Goal: Information Seeking & Learning: Learn about a topic

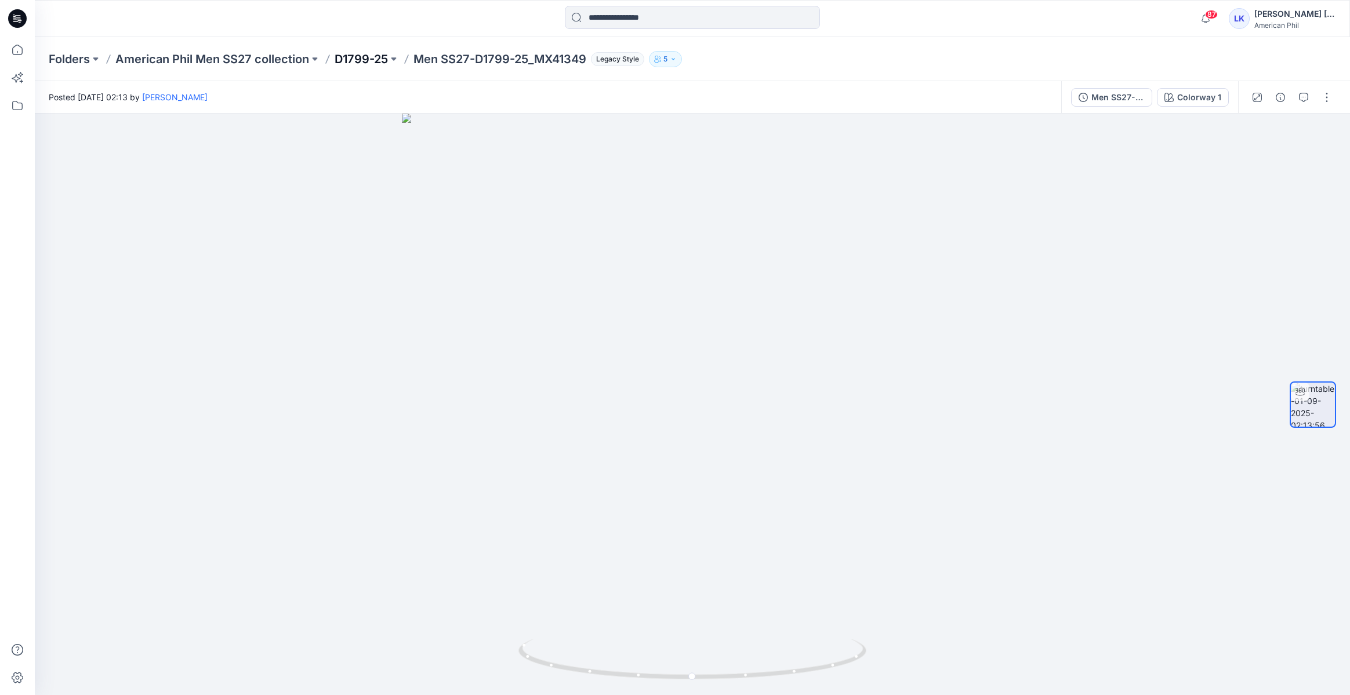
click at [352, 56] on p "D1799-25" at bounding box center [361, 59] width 53 height 16
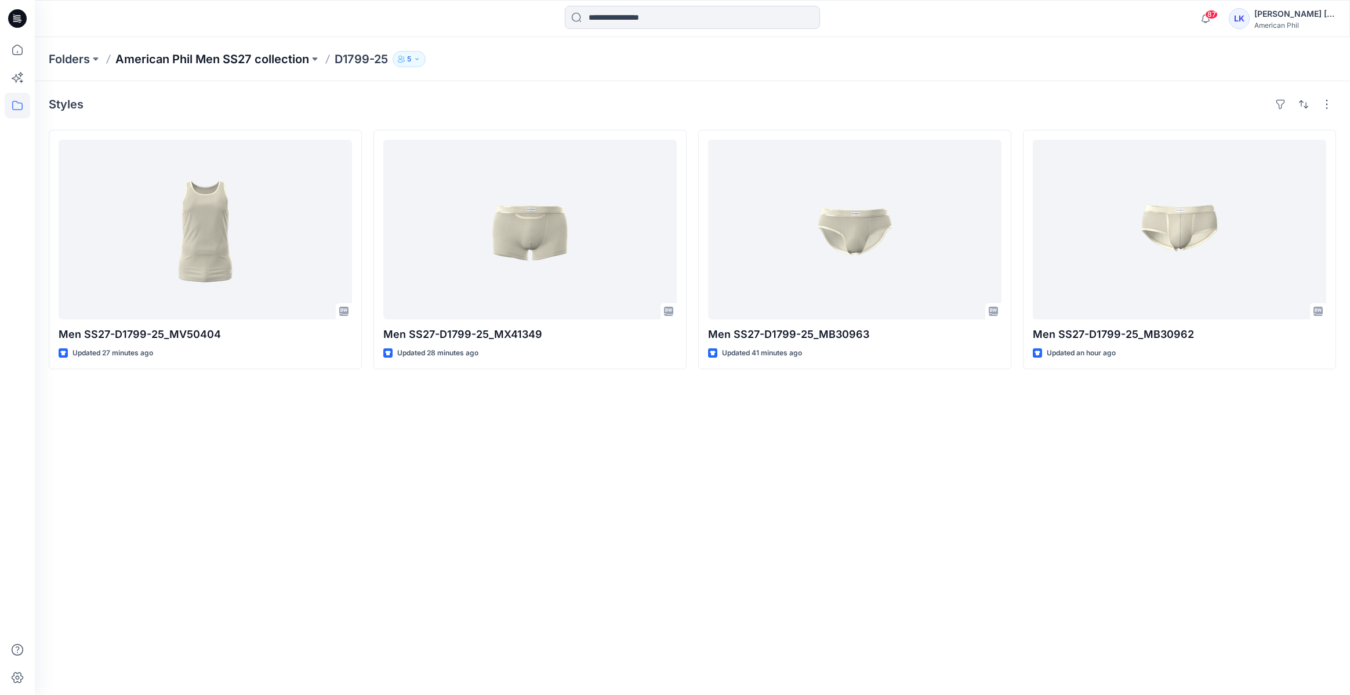
click at [270, 59] on p "American Phil Men SS27 collection" at bounding box center [212, 59] width 194 height 16
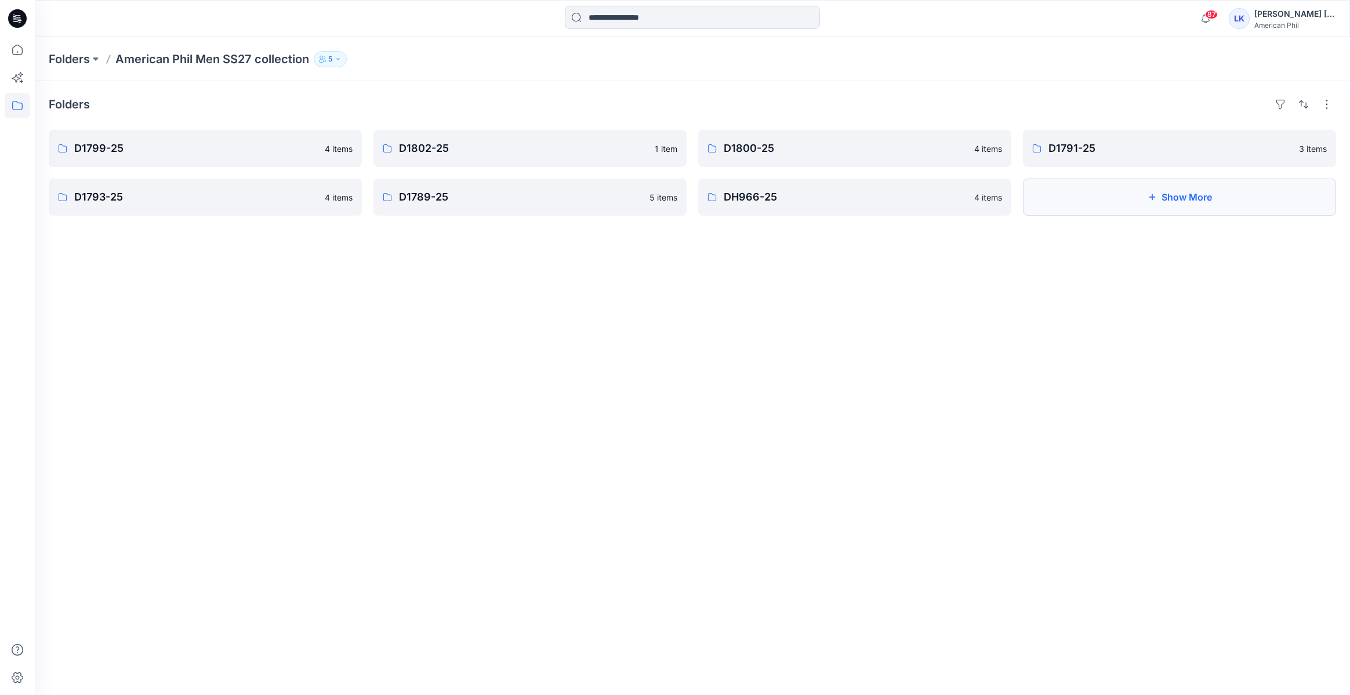
click at [1158, 205] on button "Show More" at bounding box center [1179, 197] width 313 height 37
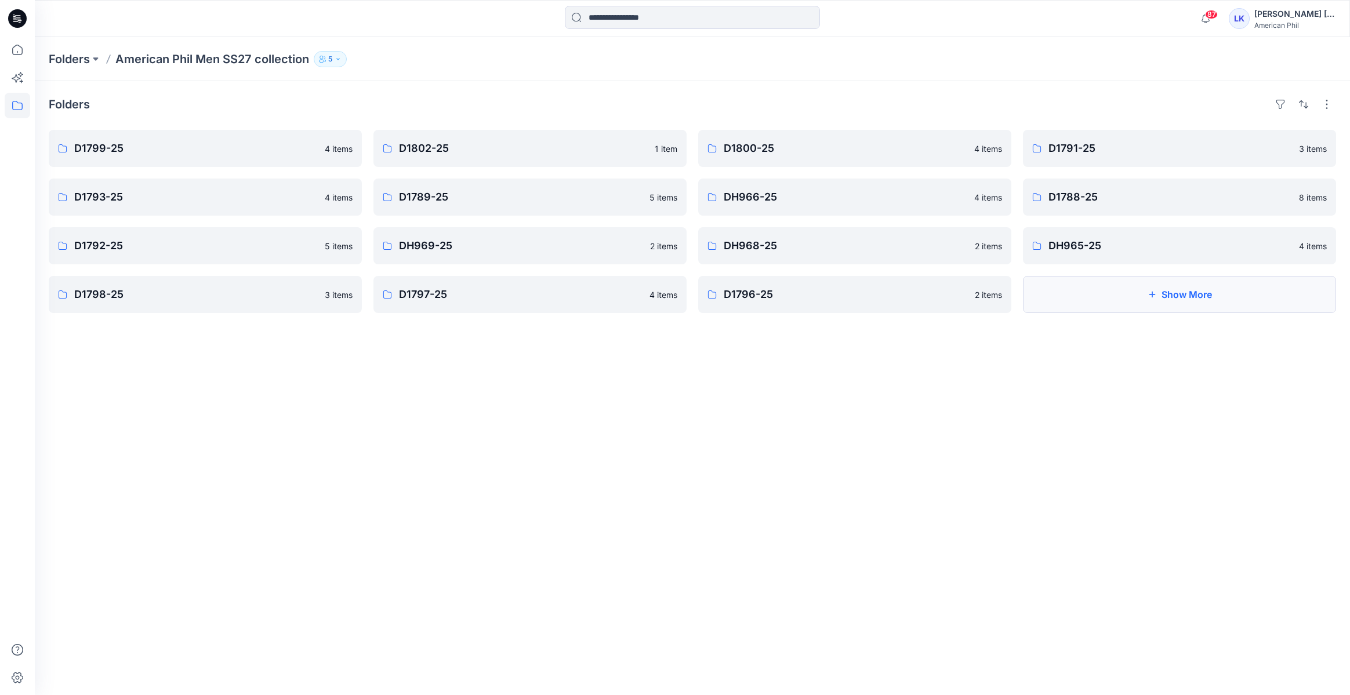
click at [1104, 302] on button "Show More" at bounding box center [1179, 294] width 313 height 37
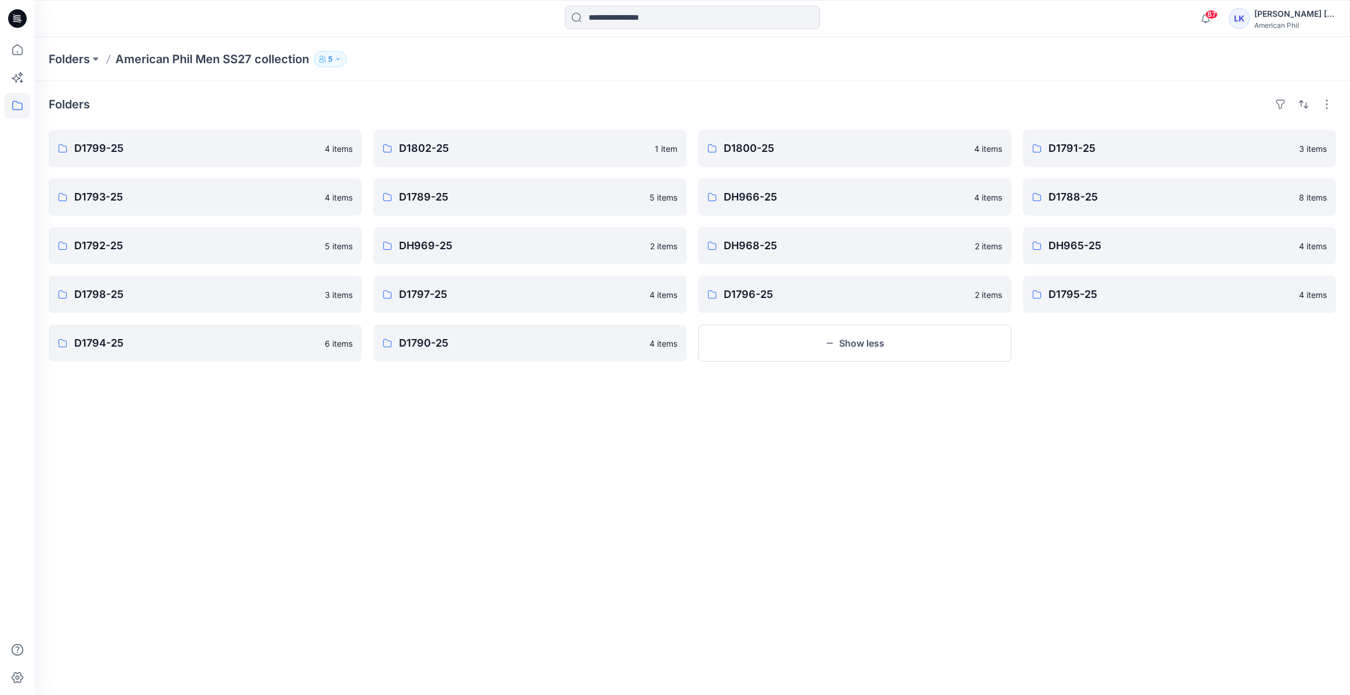
click at [237, 57] on p "American Phil Men SS27 collection" at bounding box center [212, 59] width 194 height 16
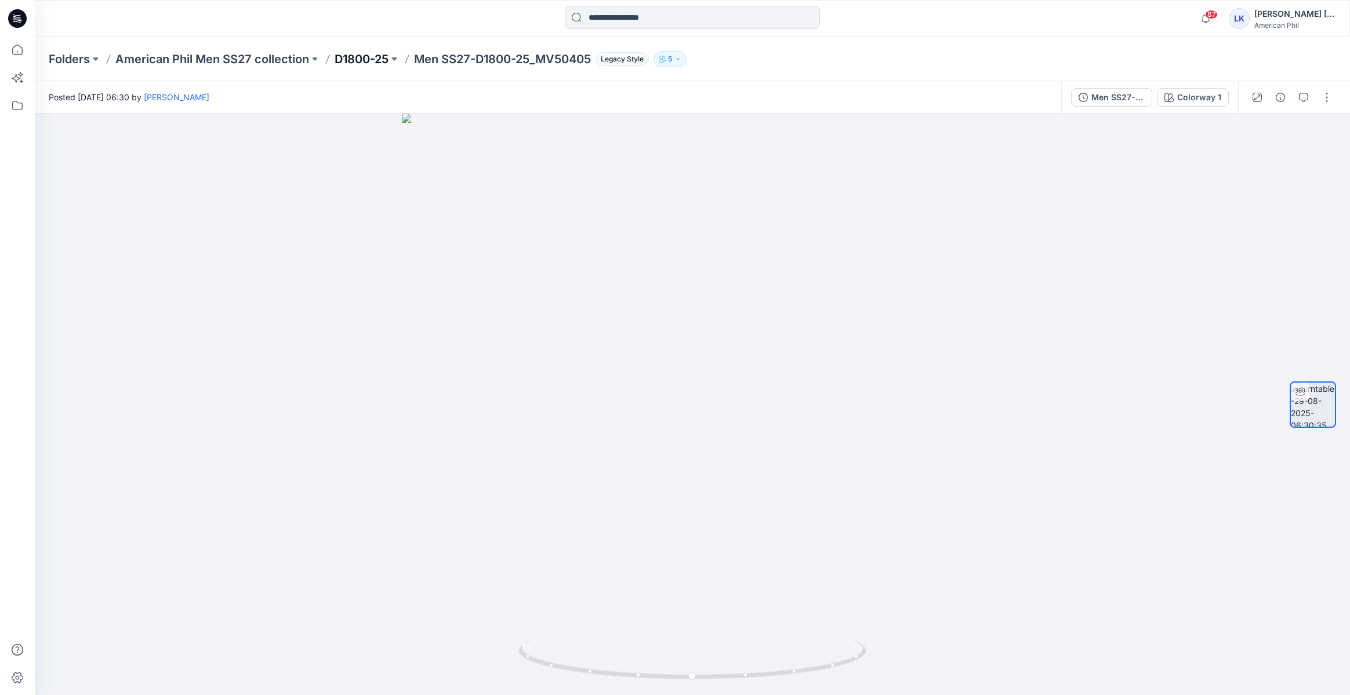
click at [377, 56] on p "D1800-25" at bounding box center [362, 59] width 54 height 16
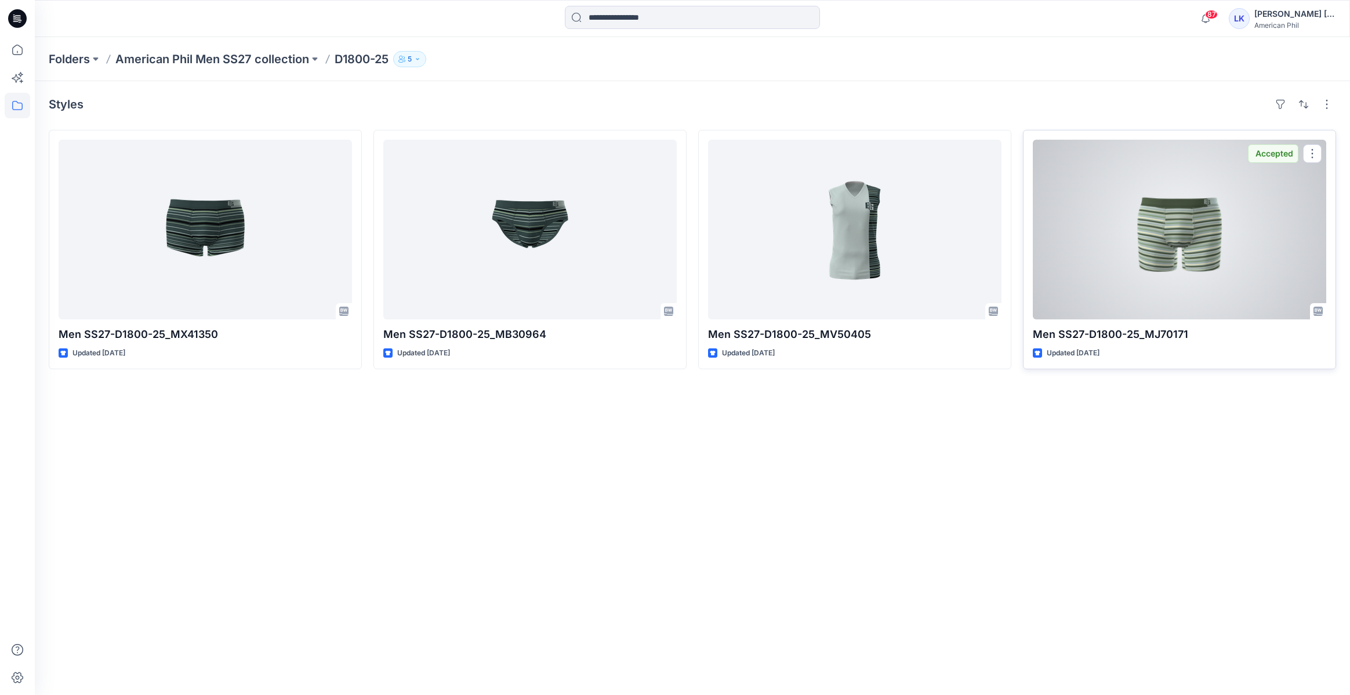
click at [1164, 260] on div at bounding box center [1179, 230] width 293 height 180
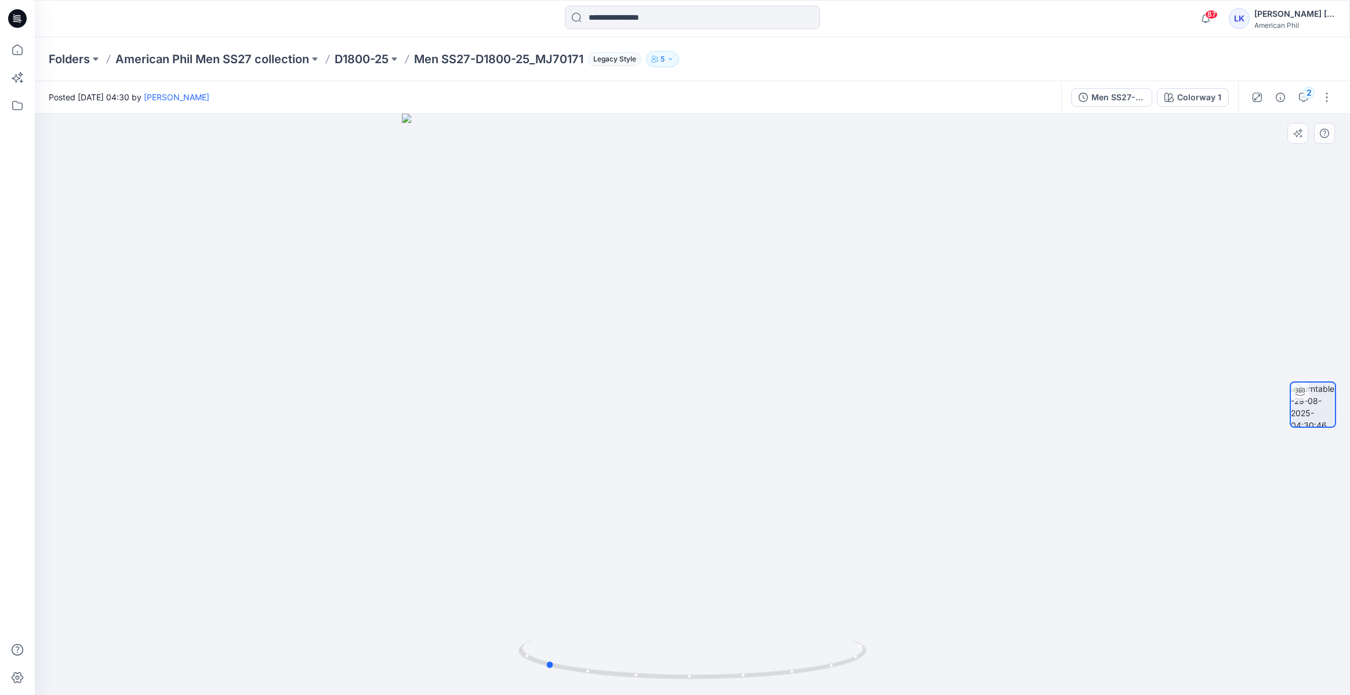
drag, startPoint x: 797, startPoint y: 325, endPoint x: 649, endPoint y: 359, distance: 151.2
click at [649, 359] on div at bounding box center [692, 405] width 1315 height 582
drag, startPoint x: 649, startPoint y: 358, endPoint x: 786, endPoint y: 330, distance: 139.6
click at [786, 330] on div at bounding box center [692, 405] width 1315 height 582
click at [366, 56] on p "D1800-25" at bounding box center [362, 59] width 54 height 16
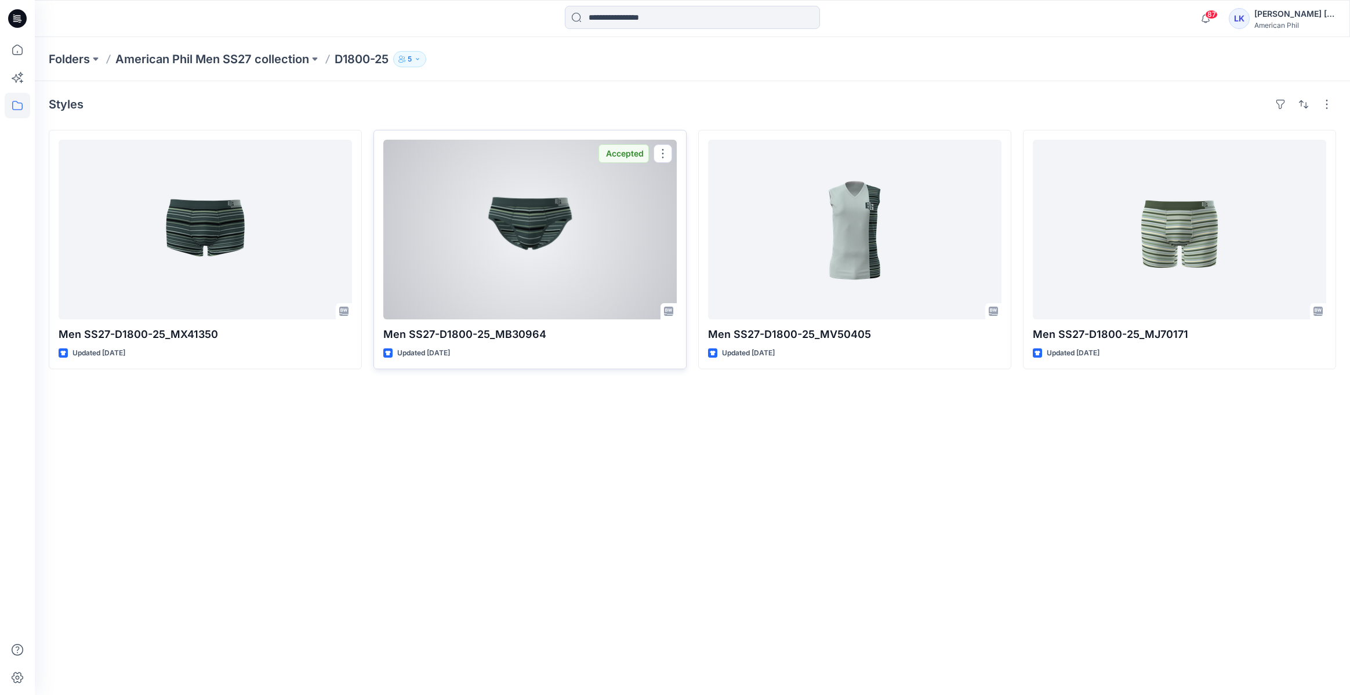
click at [500, 243] on div at bounding box center [529, 230] width 293 height 180
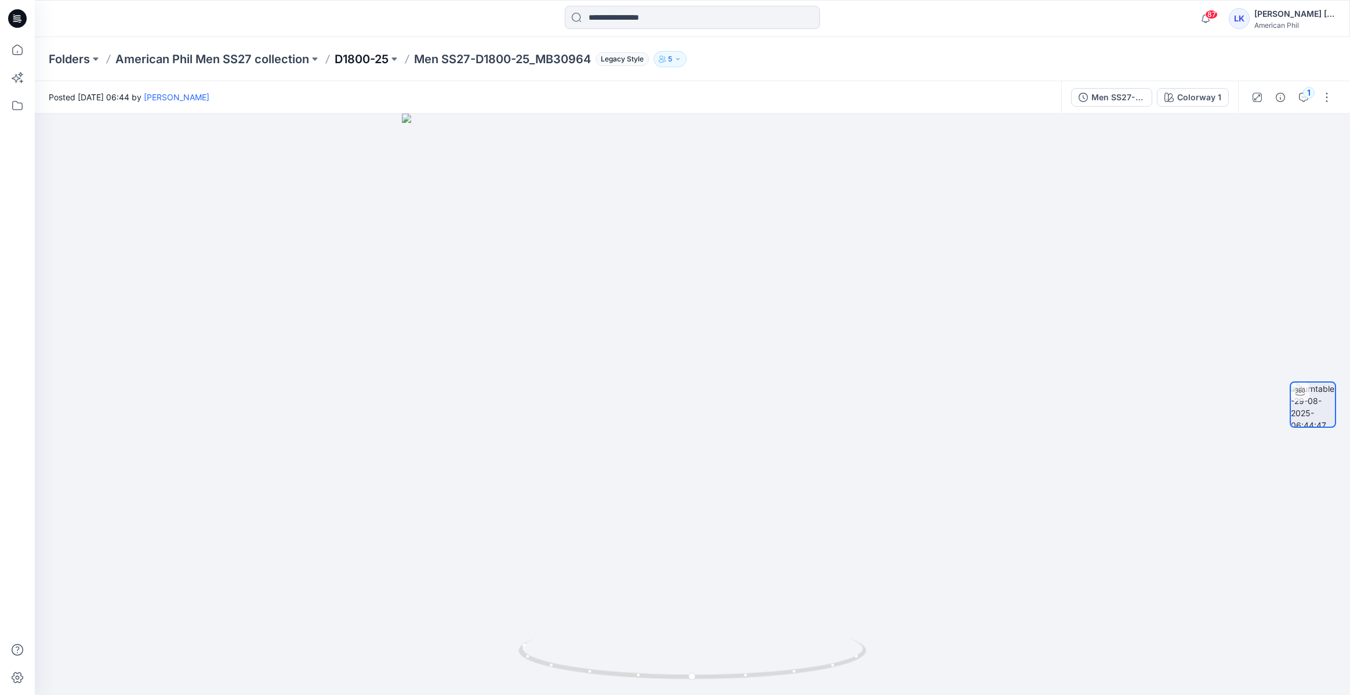
click at [358, 57] on p "D1800-25" at bounding box center [362, 59] width 54 height 16
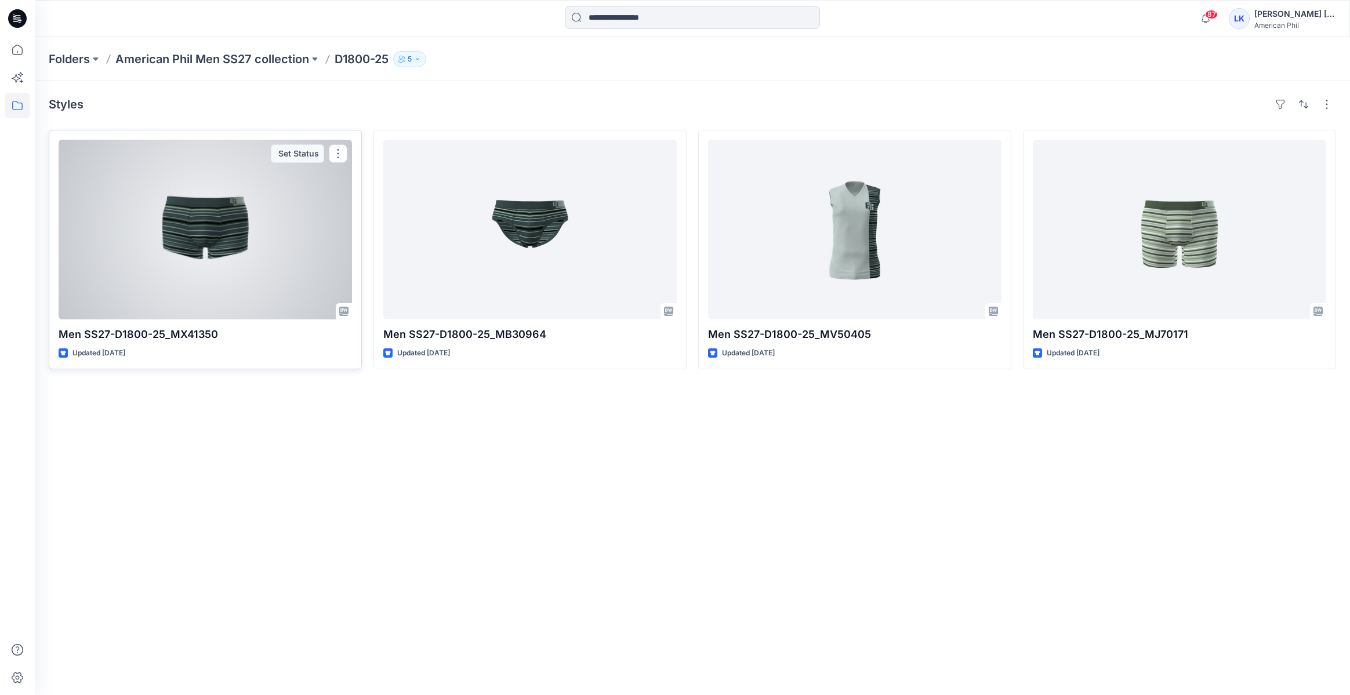
click at [215, 183] on div at bounding box center [205, 230] width 293 height 180
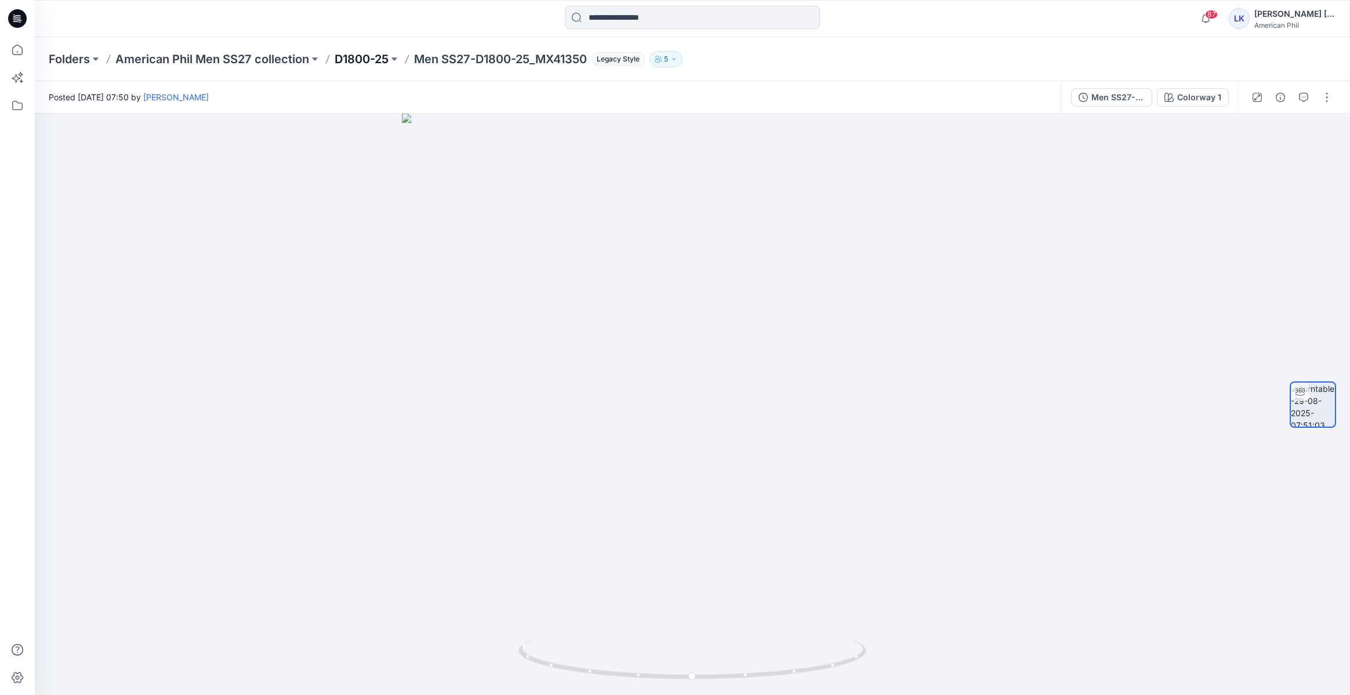
click at [378, 62] on p "D1800-25" at bounding box center [362, 59] width 54 height 16
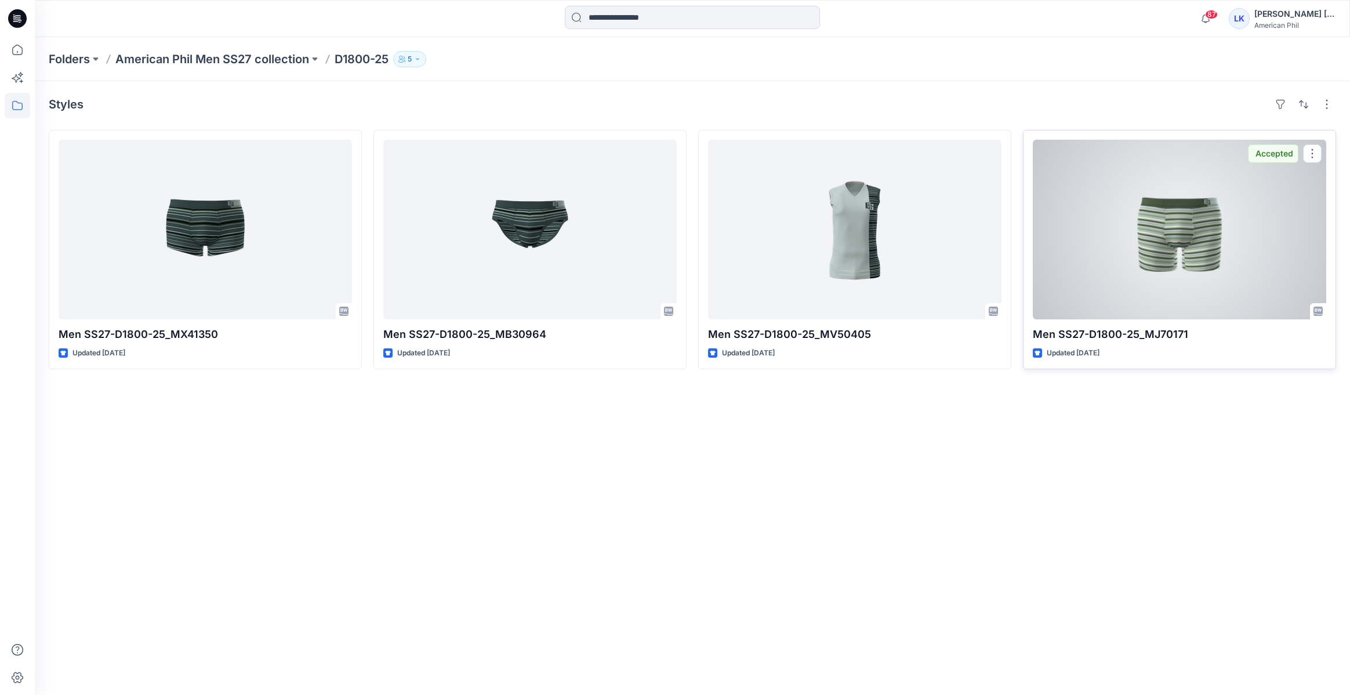
click at [1149, 253] on div at bounding box center [1179, 230] width 293 height 180
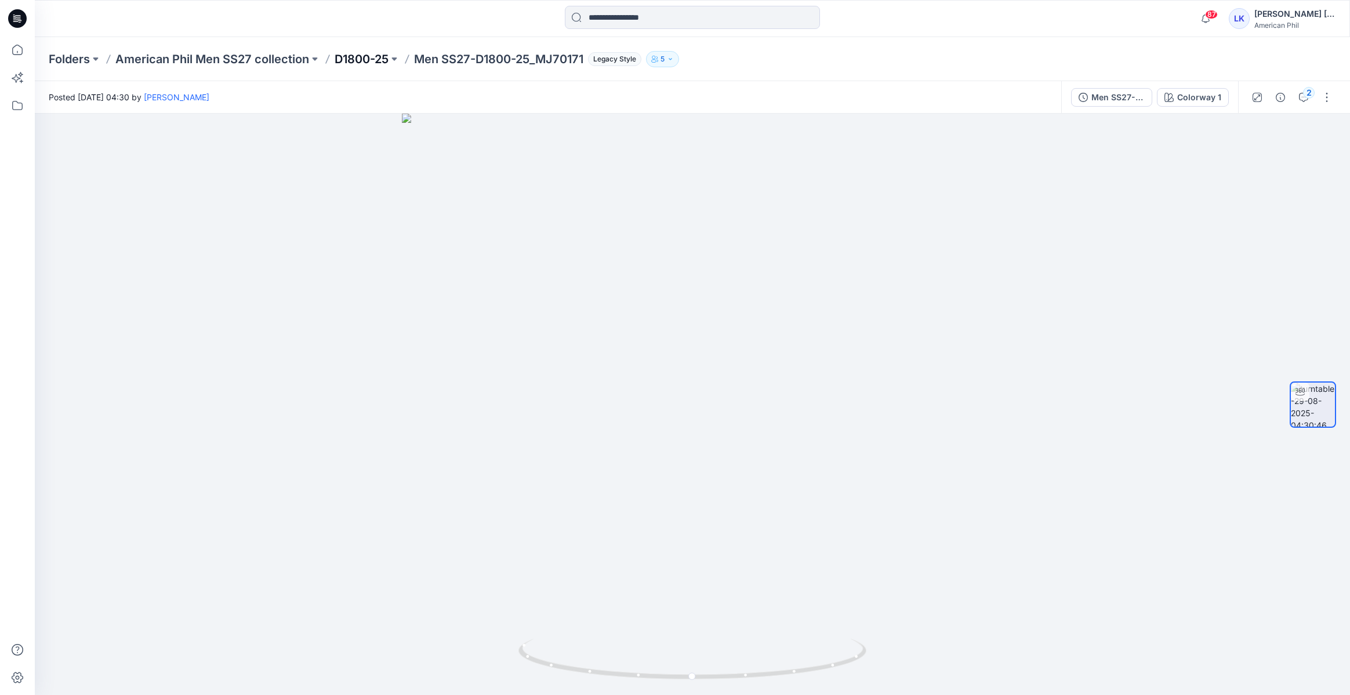
click at [388, 58] on p "D1800-25" at bounding box center [362, 59] width 54 height 16
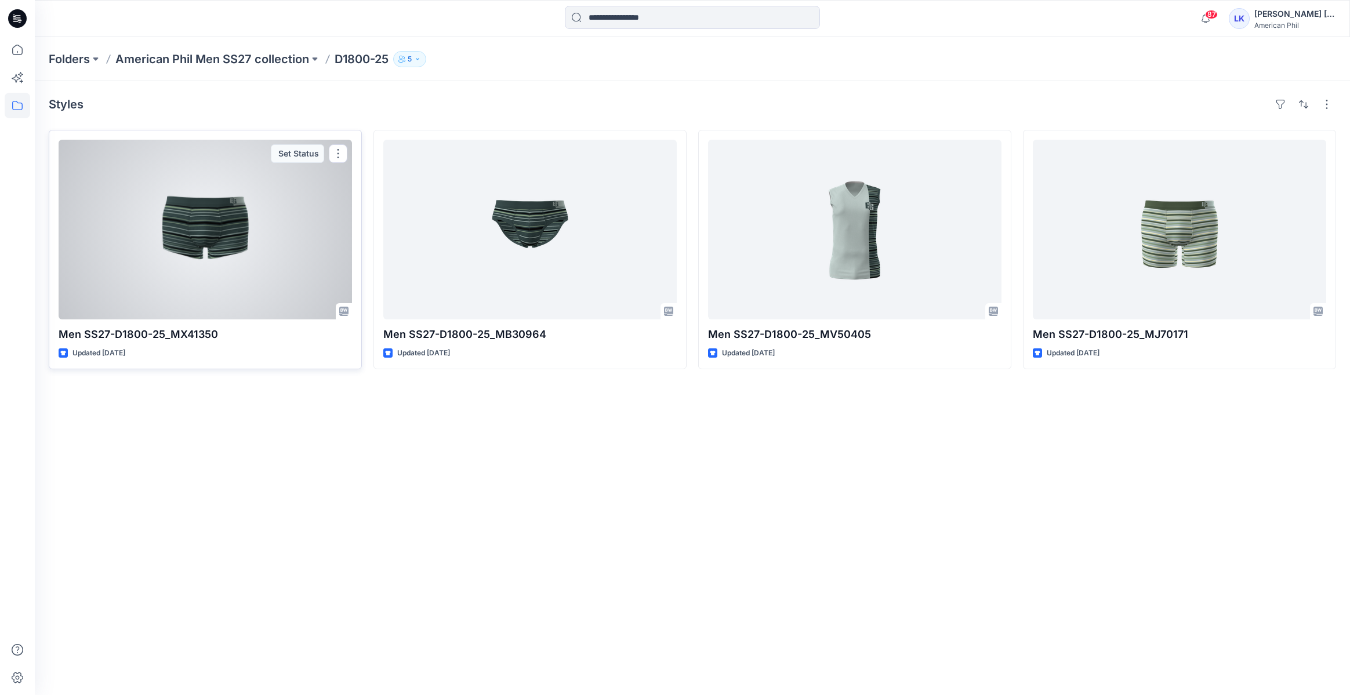
click at [257, 242] on div at bounding box center [205, 230] width 293 height 180
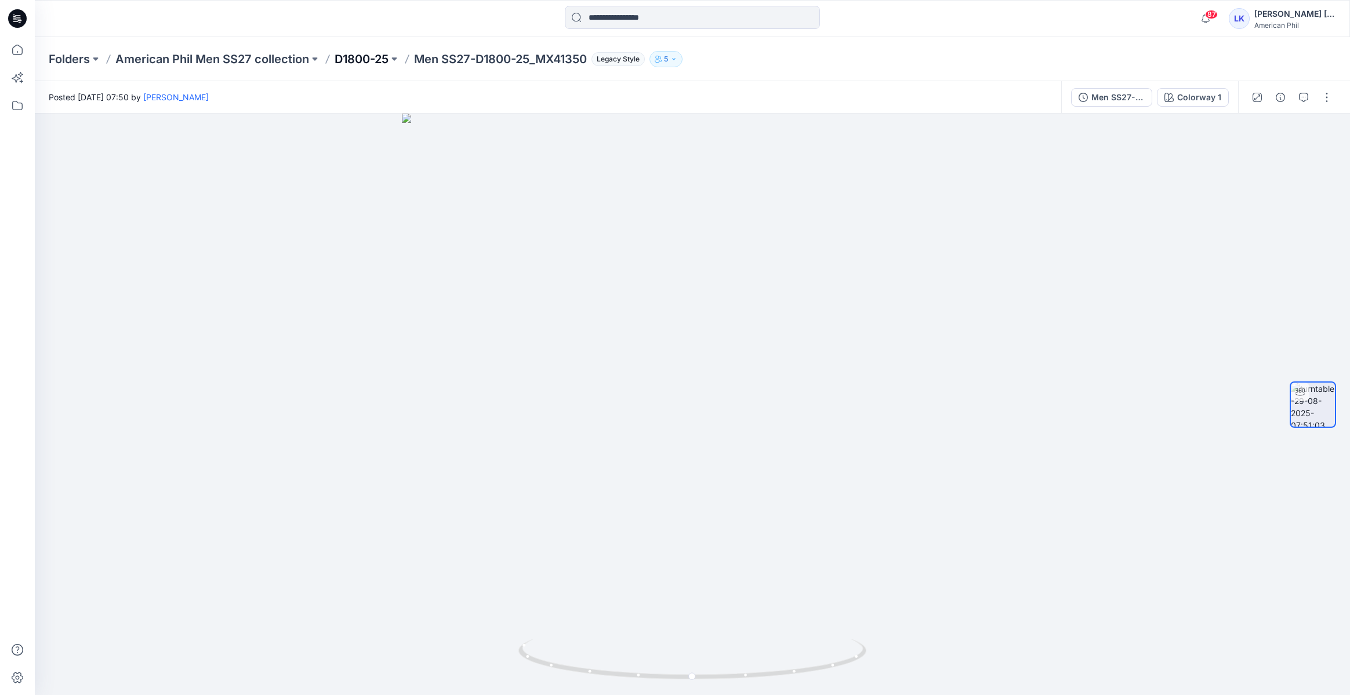
click at [353, 56] on p "D1800-25" at bounding box center [362, 59] width 54 height 16
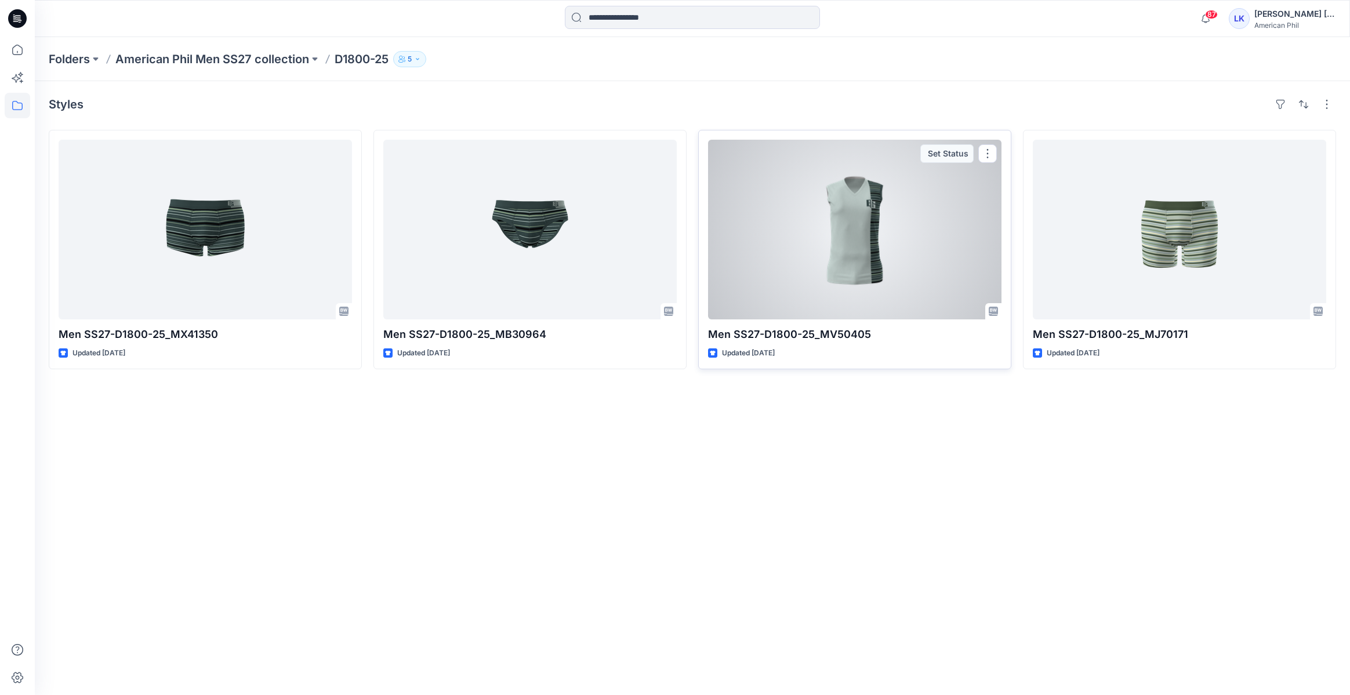
click at [810, 198] on div at bounding box center [854, 230] width 293 height 180
